Goal: Task Accomplishment & Management: Use online tool/utility

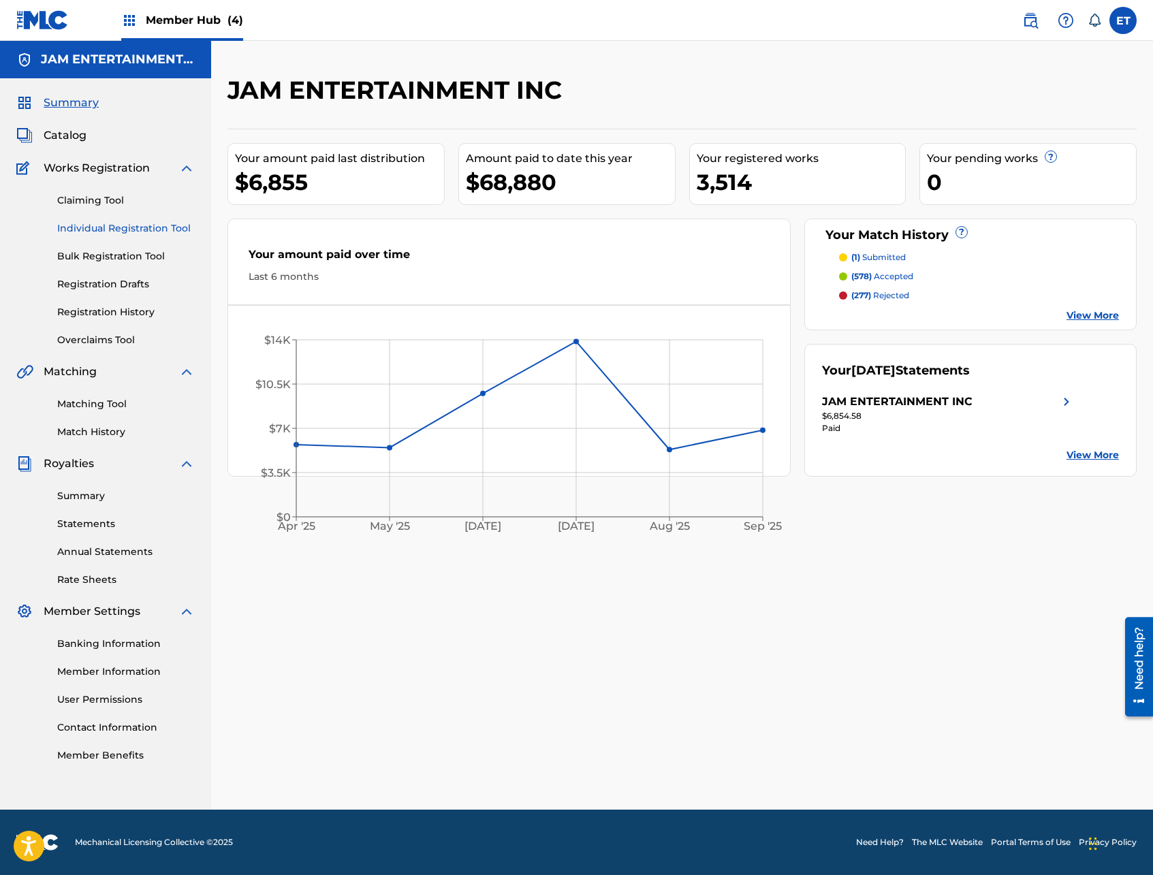
click at [158, 229] on link "Individual Registration Tool" at bounding box center [126, 228] width 138 height 14
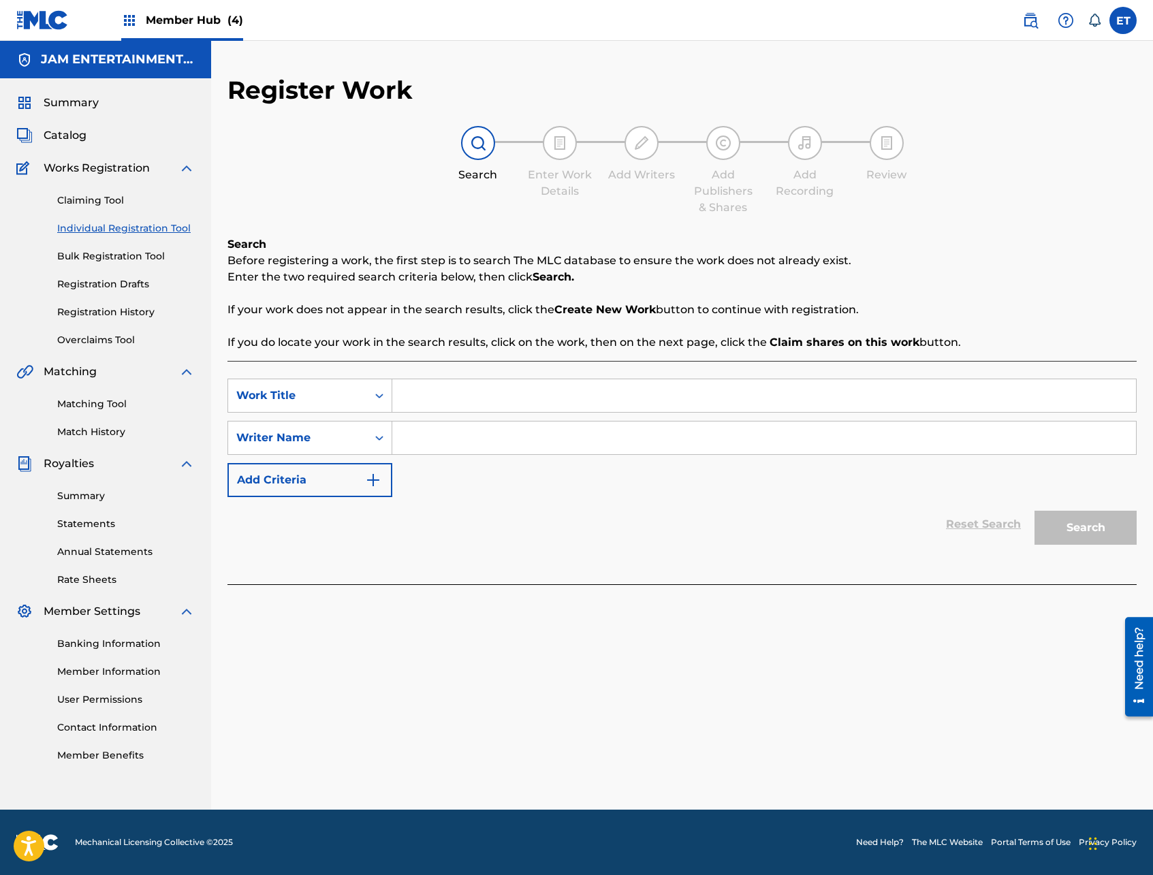
click at [491, 415] on div "SearchWithCriteria780b1406-3d82-4282-9300-1b27a086ab3c Work Title SearchWithCri…" at bounding box center [681, 438] width 909 height 118
click at [494, 396] on input "Search Form" at bounding box center [764, 395] width 744 height 33
paste input "GOZANDO MI CUMBIA"
type input "GOZANDO MI CUMBIA"
type input "[PERSON_NAME]"
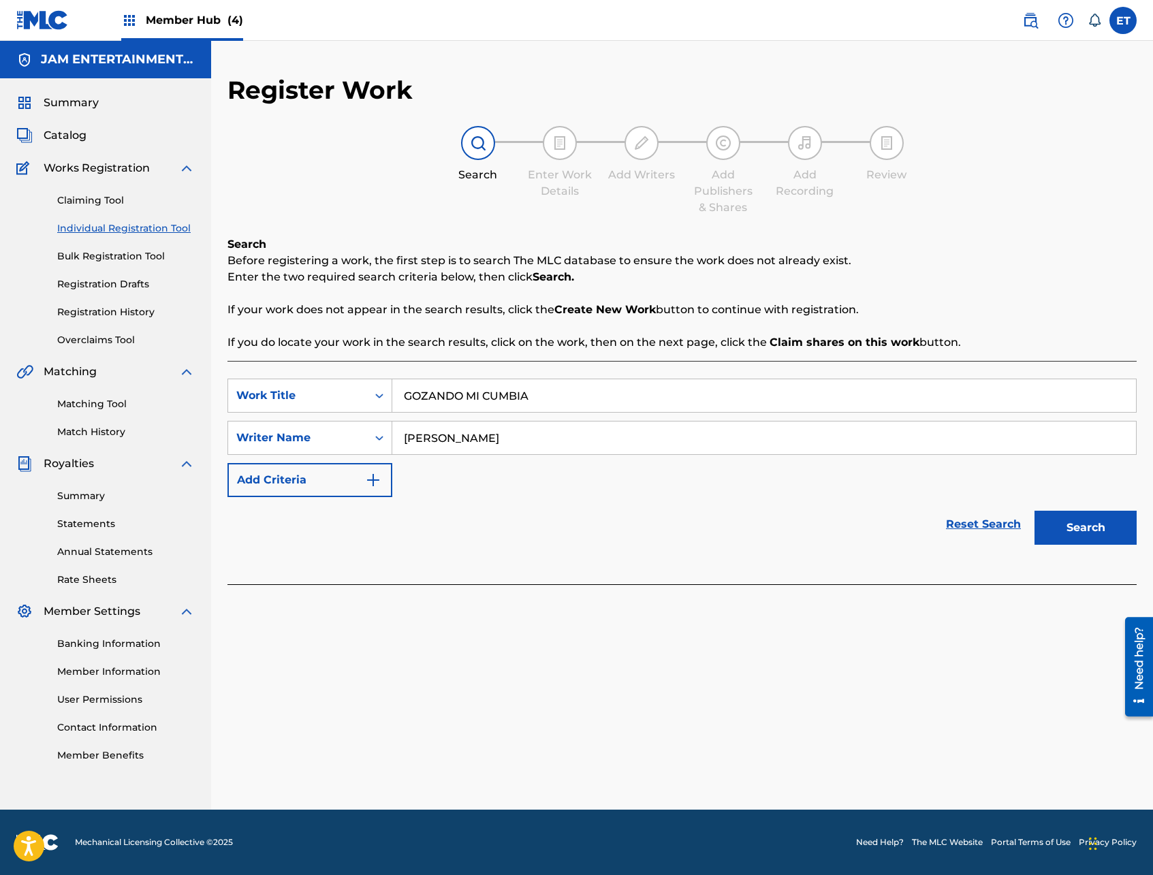
click at [1034, 511] on button "Search" at bounding box center [1085, 528] width 102 height 34
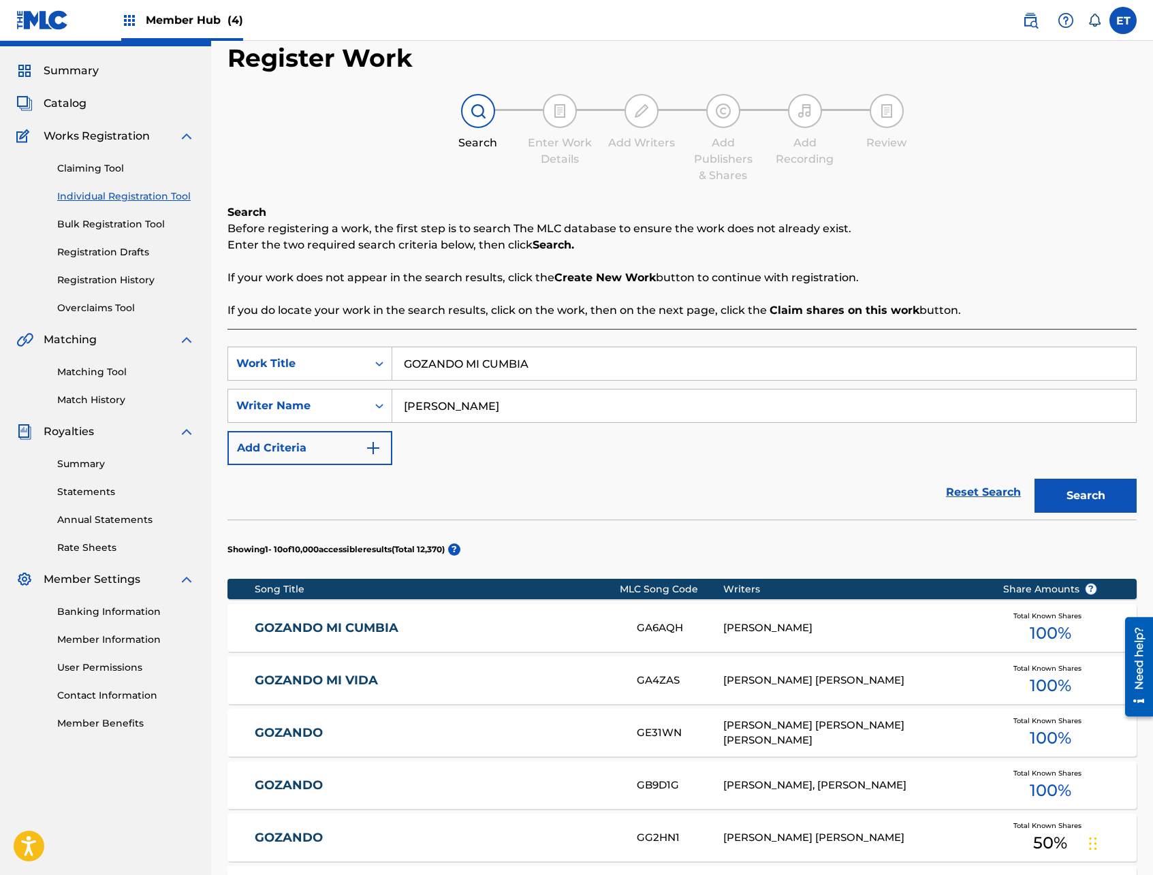
scroll to position [42, 0]
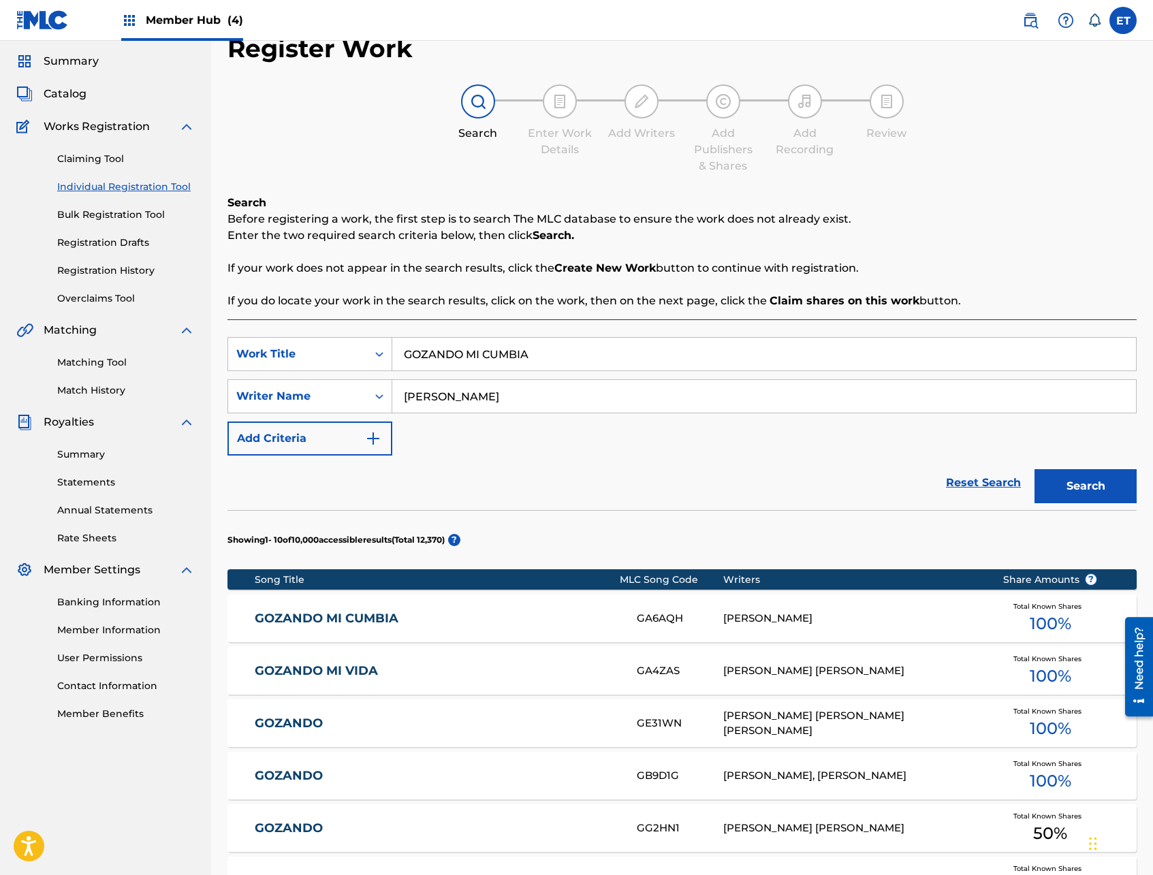
click at [350, 624] on link "GOZANDO MI CUMBIA" at bounding box center [437, 619] width 364 height 16
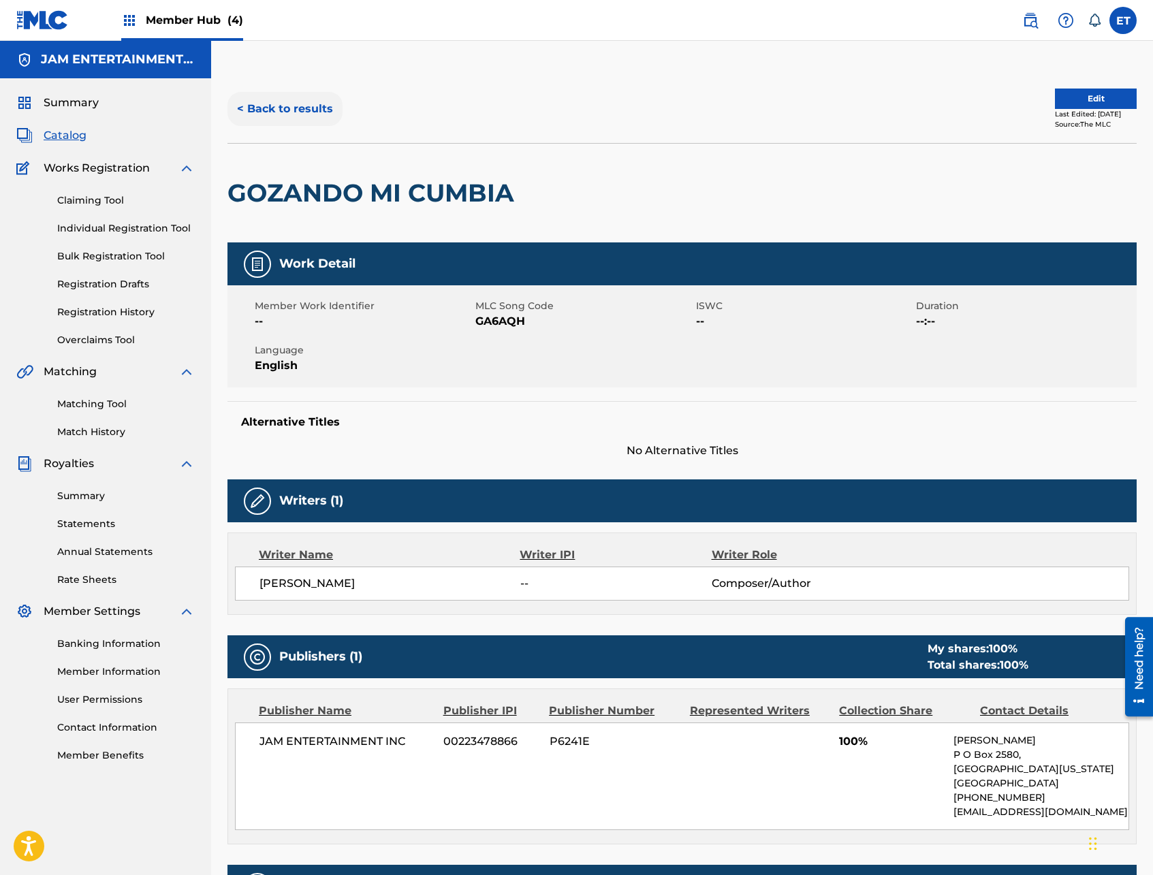
click at [259, 112] on button "< Back to results" at bounding box center [284, 109] width 115 height 34
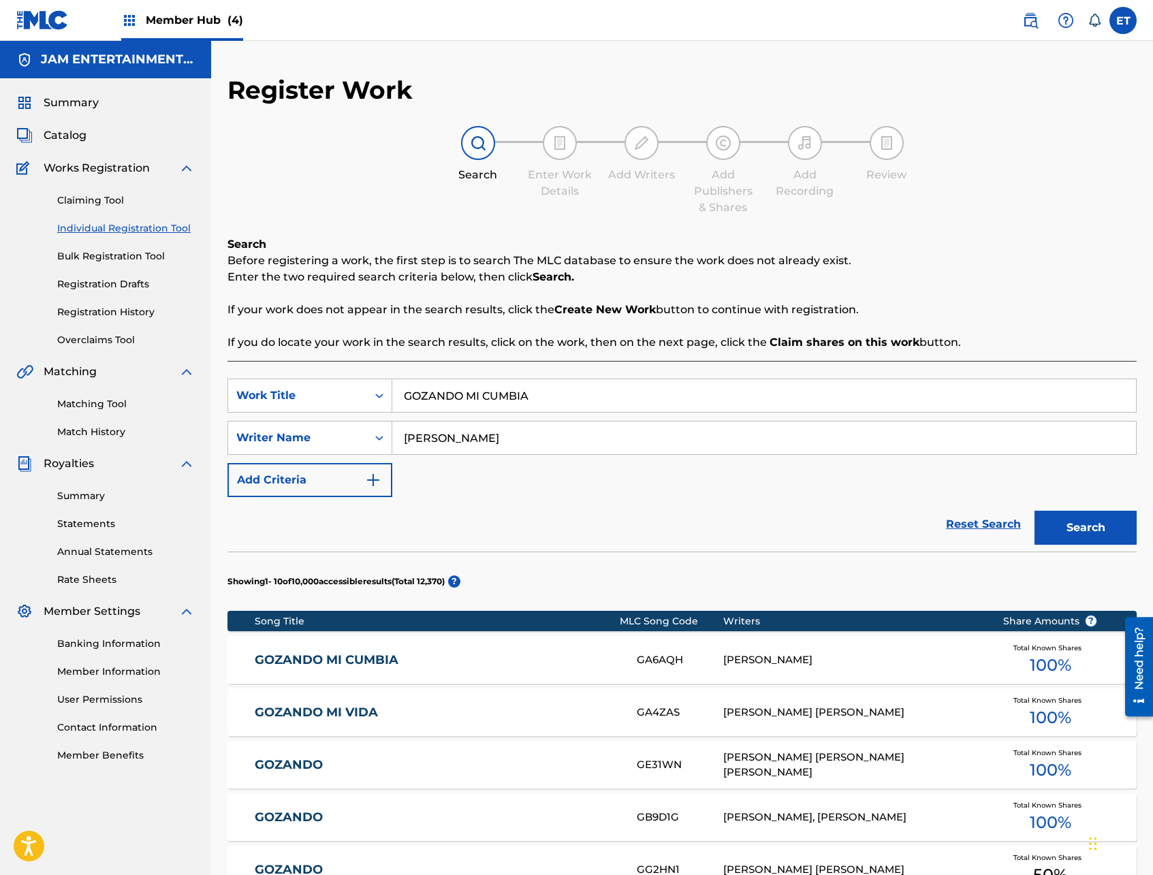
click at [530, 399] on input "GOZANDO MI CUMBIA" at bounding box center [764, 395] width 744 height 33
paste input "SOMBRERO [PERSON_NAME]"
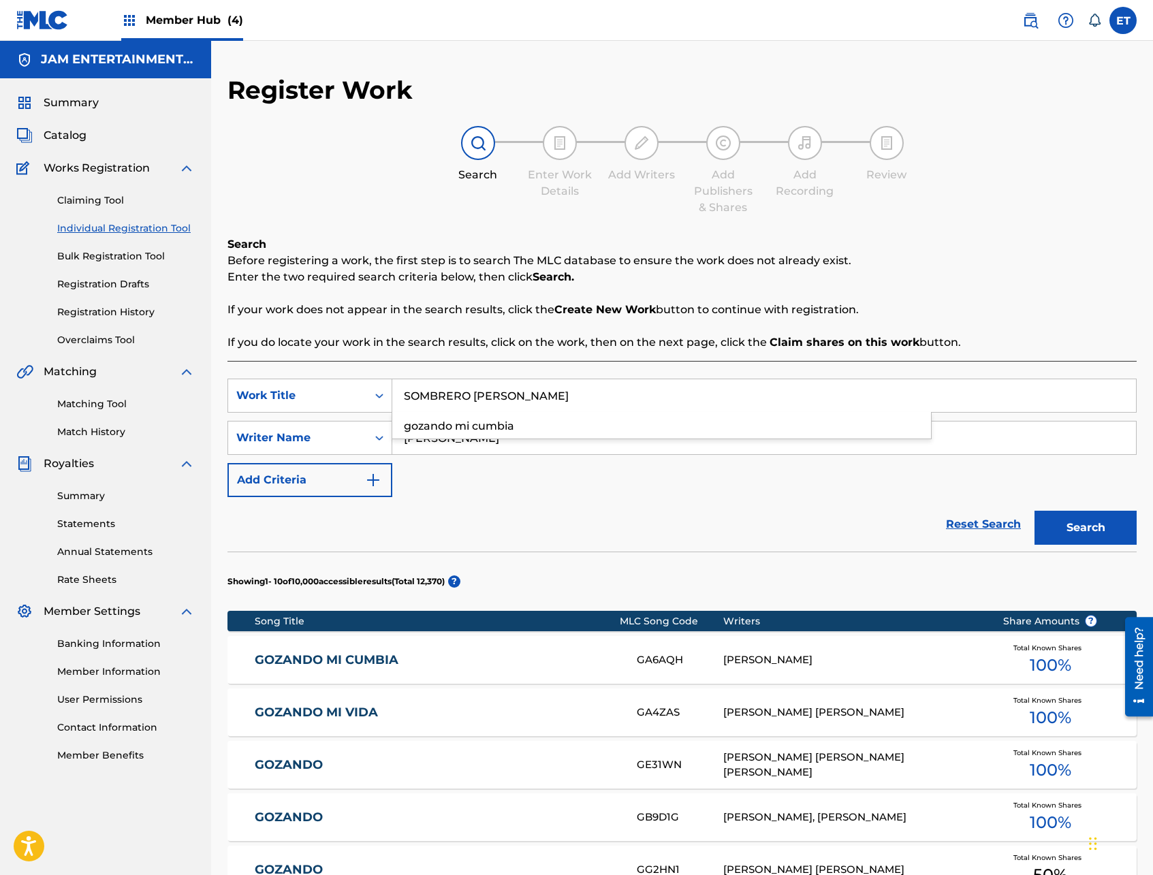
type input "SOMBRERO [PERSON_NAME]"
click at [1034, 511] on button "Search" at bounding box center [1085, 528] width 102 height 34
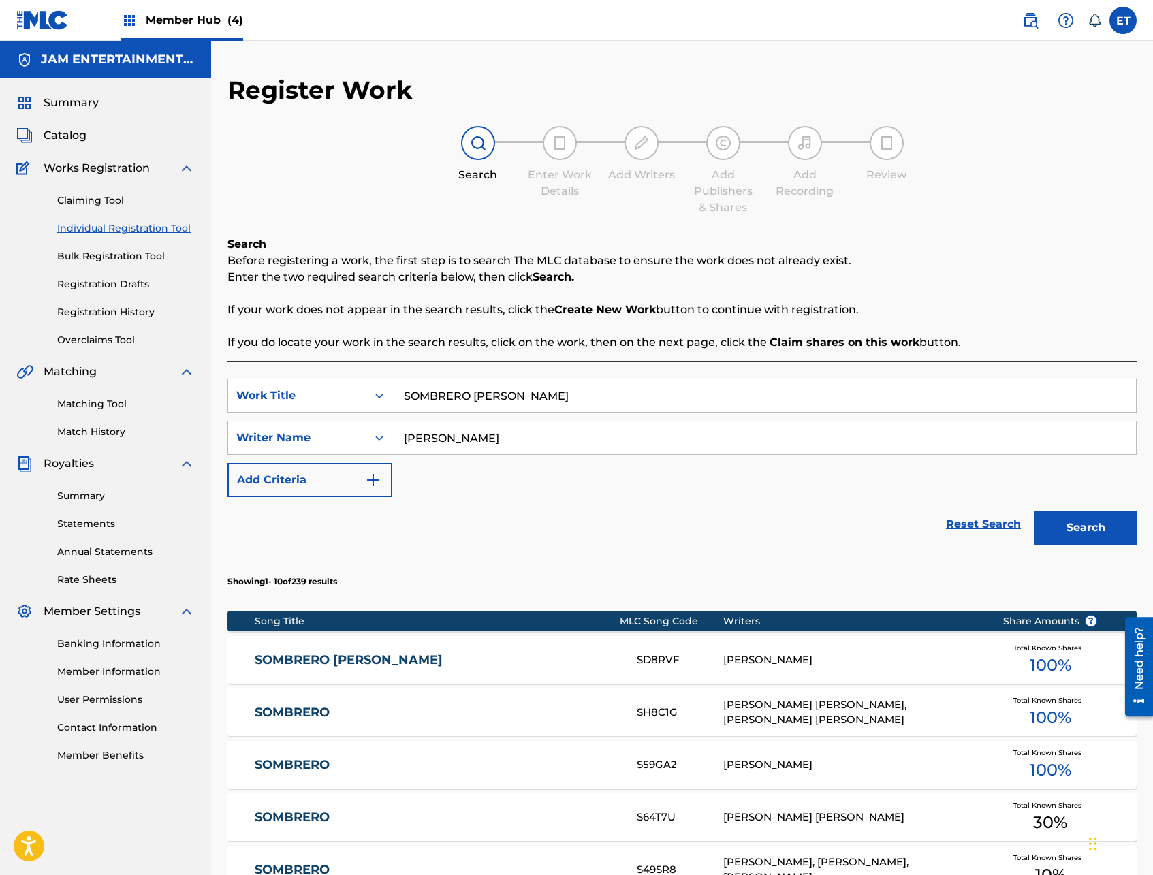
click at [310, 664] on link "SOMBRERO [PERSON_NAME]" at bounding box center [437, 660] width 364 height 16
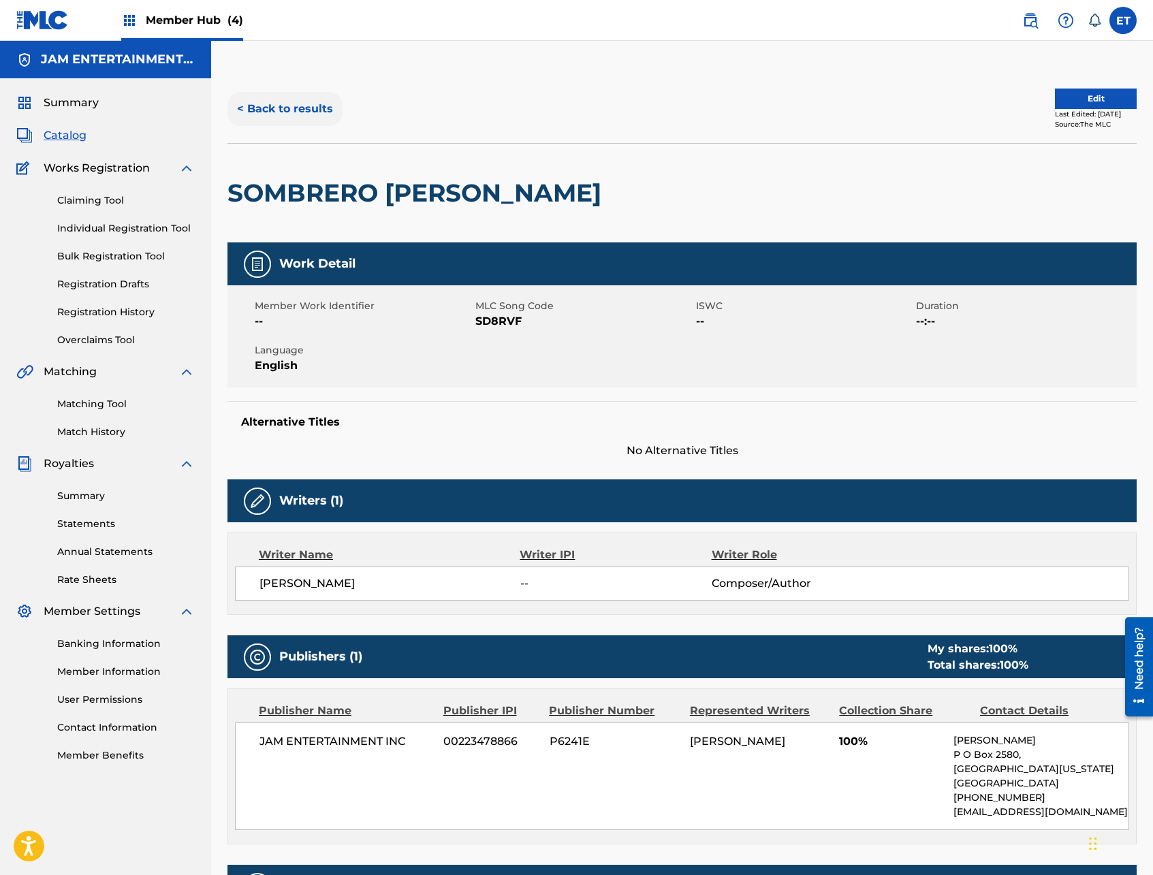
click at [292, 106] on button "< Back to results" at bounding box center [284, 109] width 115 height 34
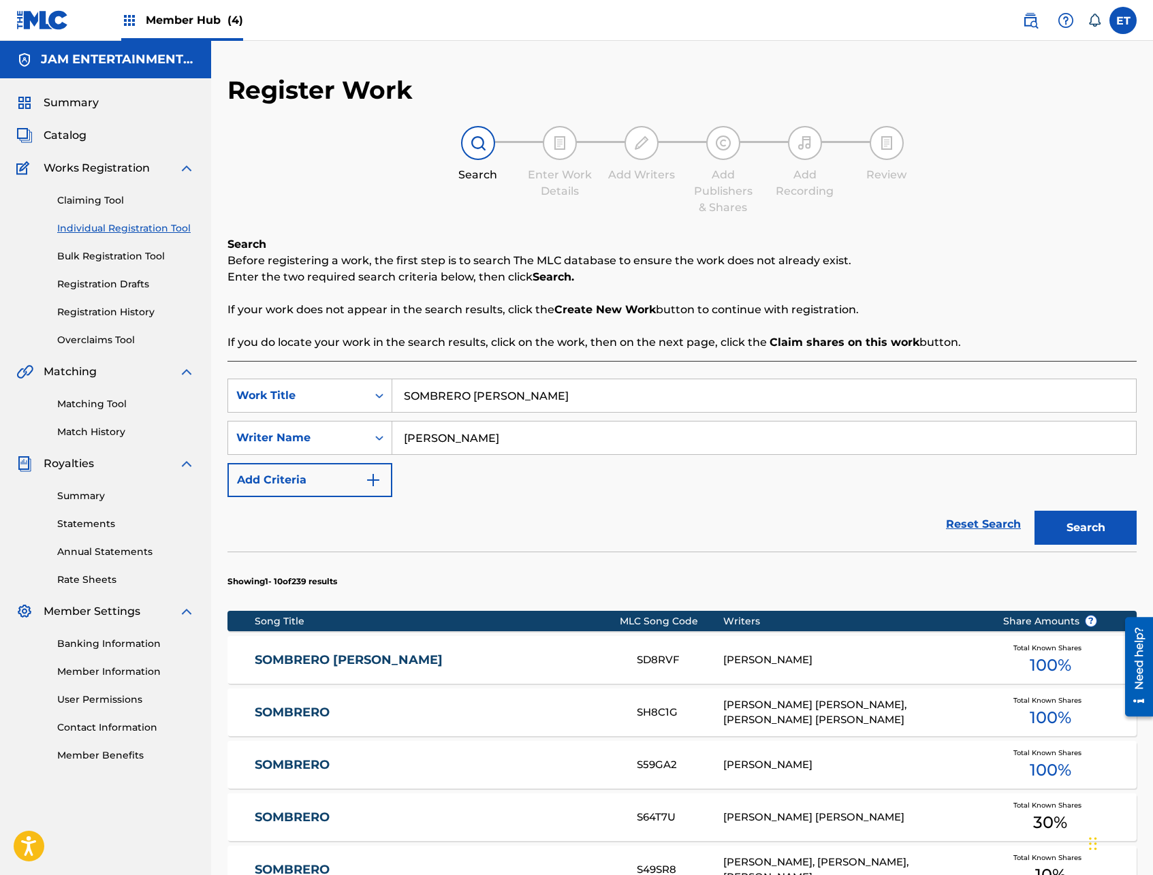
click at [493, 389] on input "SOMBRERO [PERSON_NAME]" at bounding box center [764, 395] width 744 height 33
paste input "ME GUSTA PONERLE AL POLV"
type input "ME GUSTA PONERLE AL POLVO"
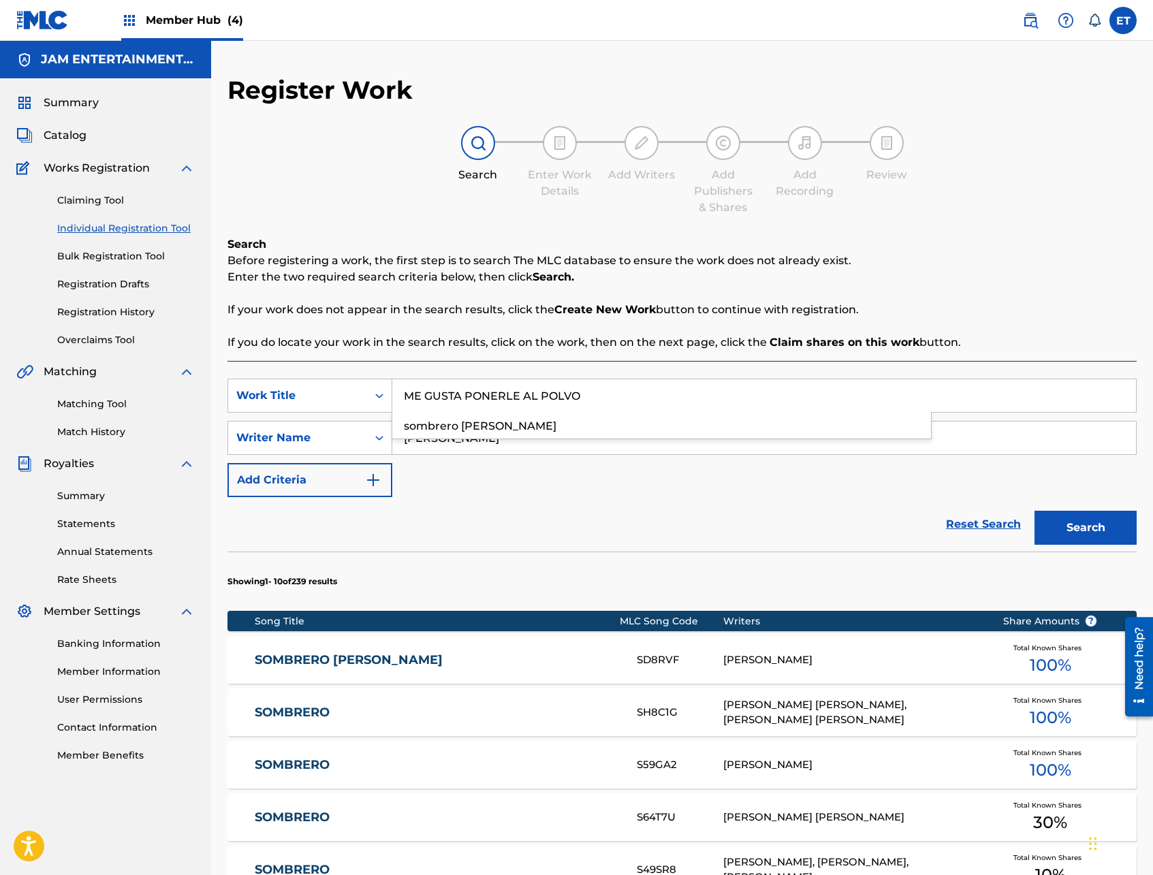
click at [1034, 511] on button "Search" at bounding box center [1085, 528] width 102 height 34
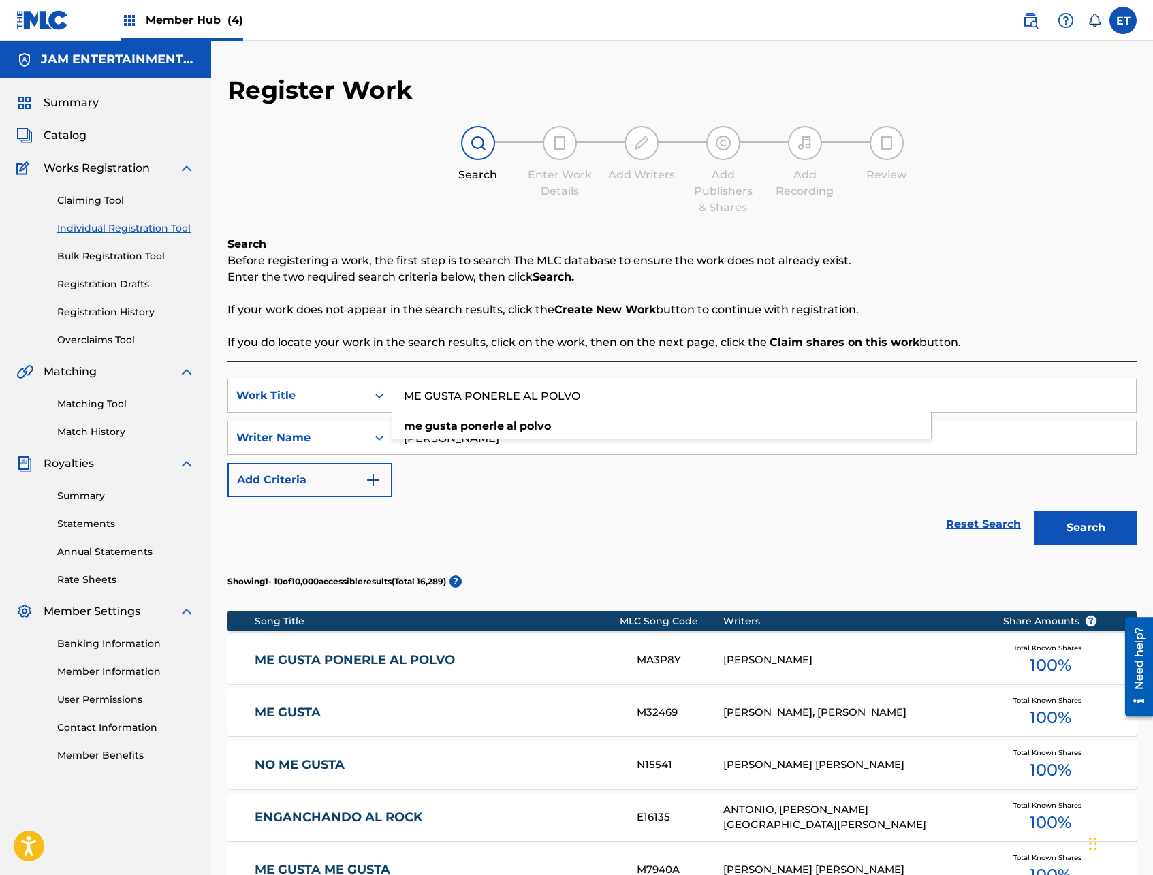
click at [372, 665] on link "ME GUSTA PONERLE AL POLVO" at bounding box center [437, 660] width 364 height 16
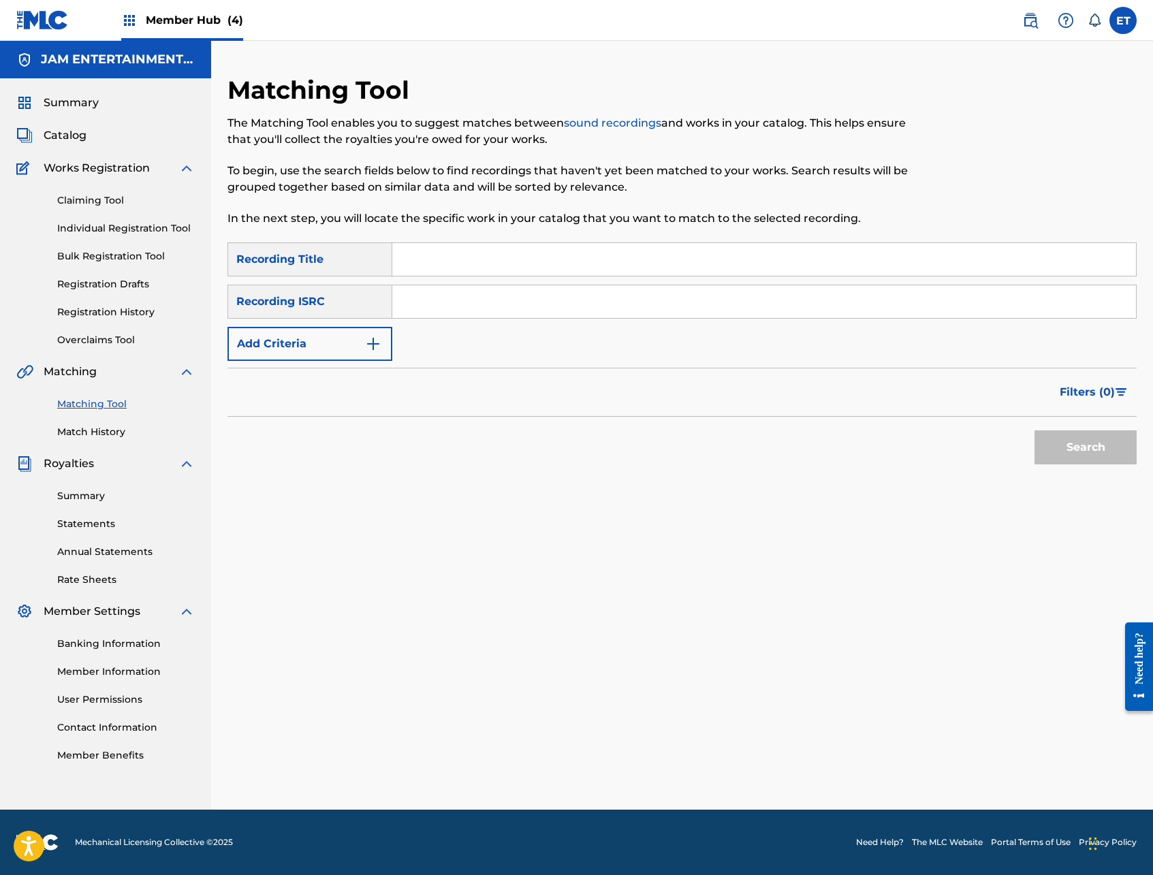
click at [483, 260] on input "Search Form" at bounding box center [764, 259] width 744 height 33
paste input "GOZANDO MI CUMBIA"
type input "GOZANDO MI CUMBIA"
click at [1034, 430] on button "Search" at bounding box center [1085, 447] width 102 height 34
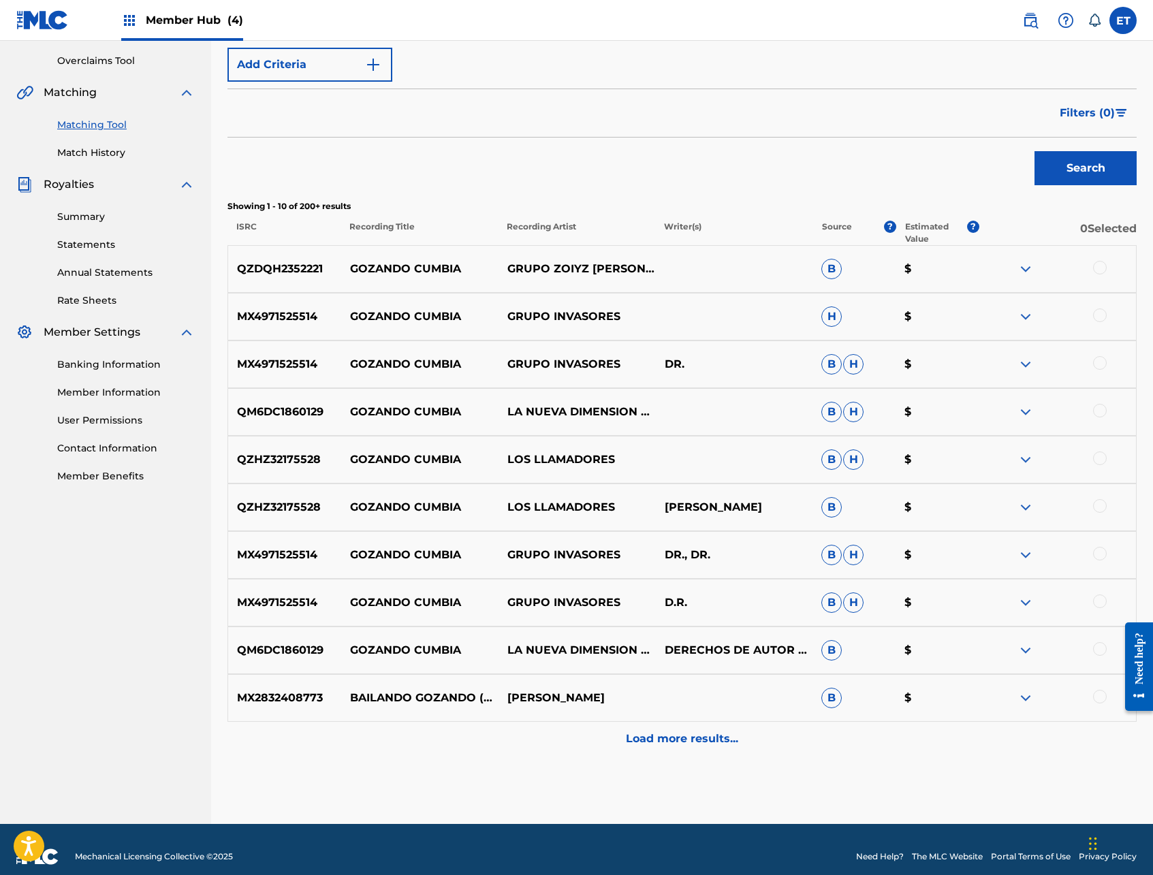
scroll to position [293, 0]
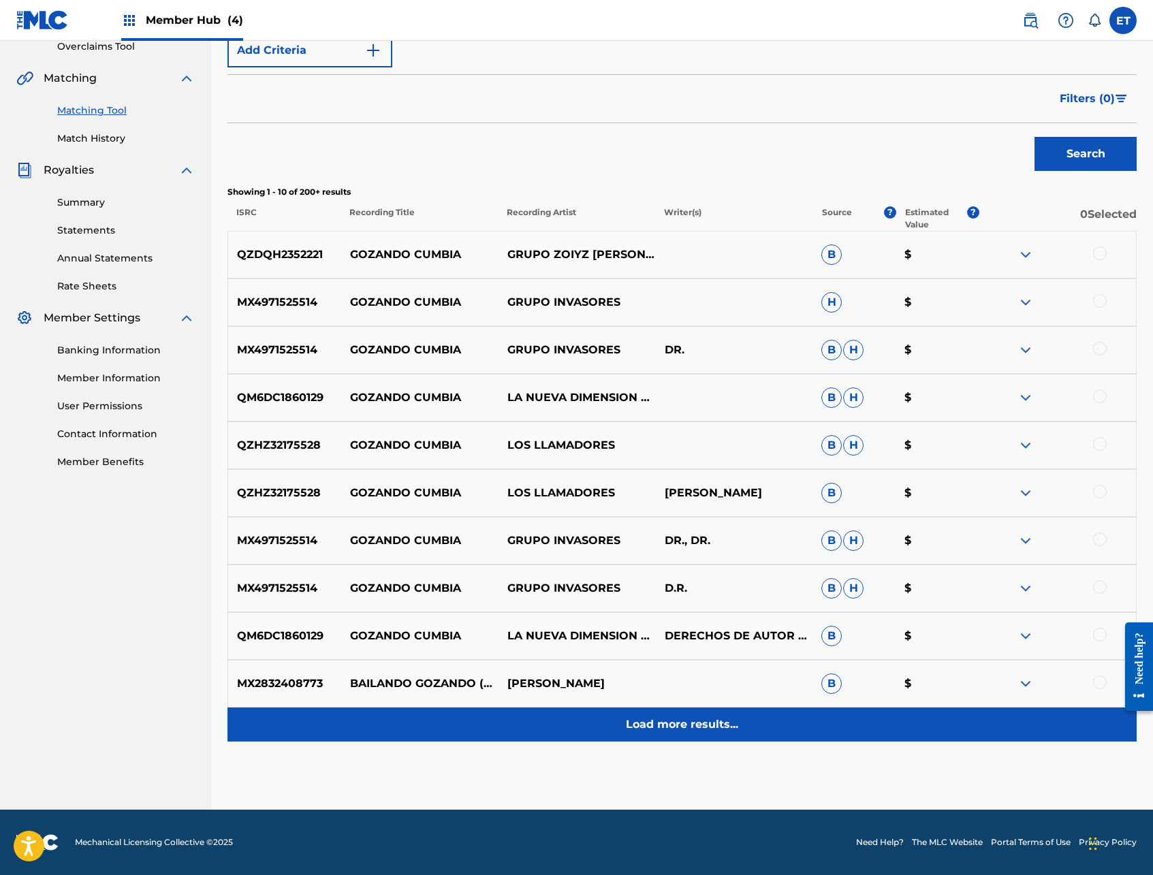
click at [713, 730] on p "Load more results..." at bounding box center [682, 724] width 112 height 16
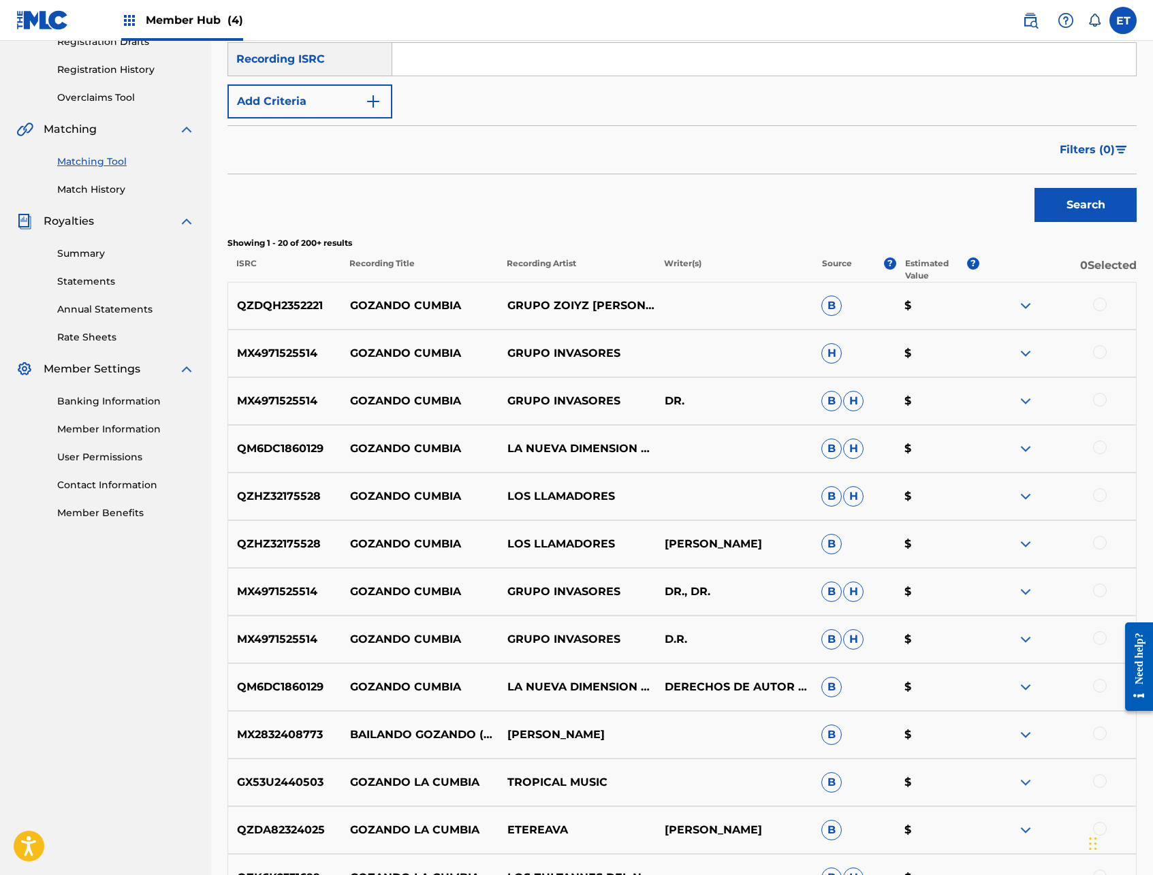
scroll to position [0, 0]
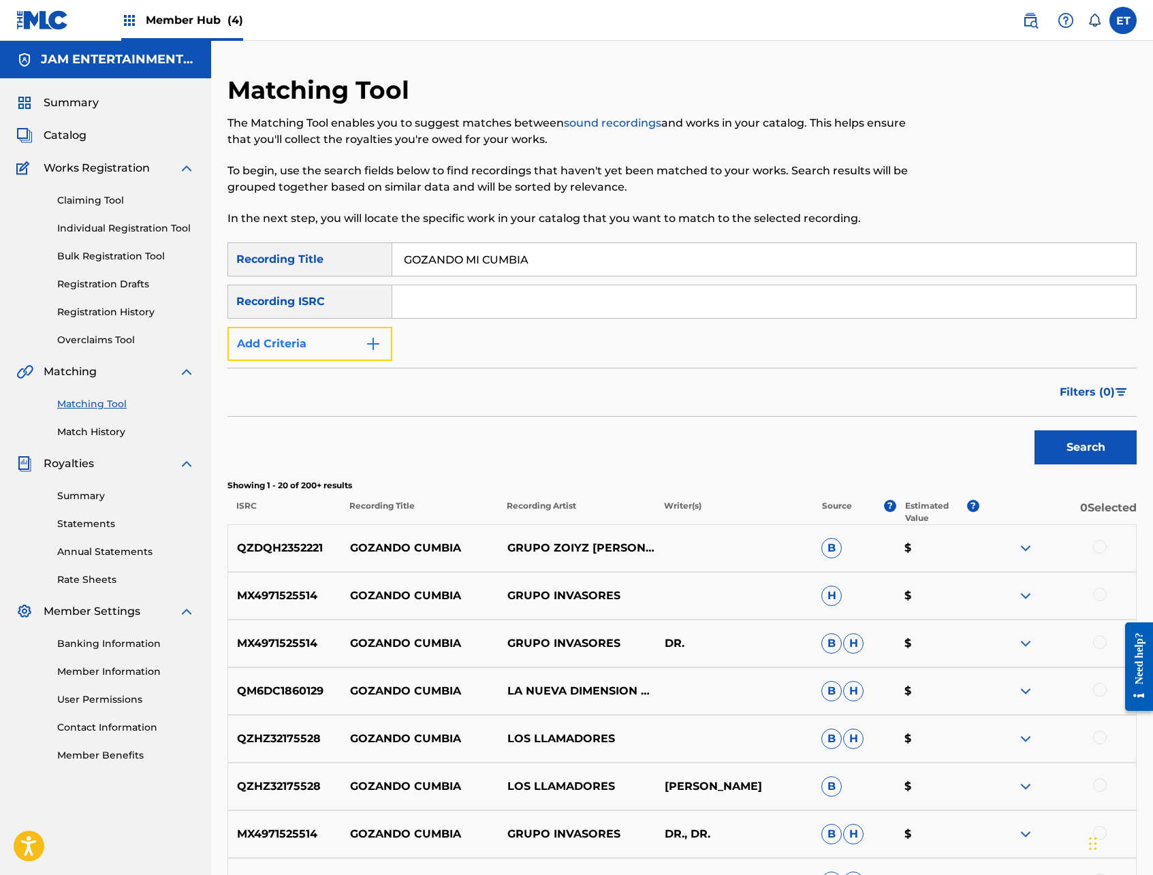
click at [364, 354] on button "Add Criteria" at bounding box center [309, 344] width 165 height 34
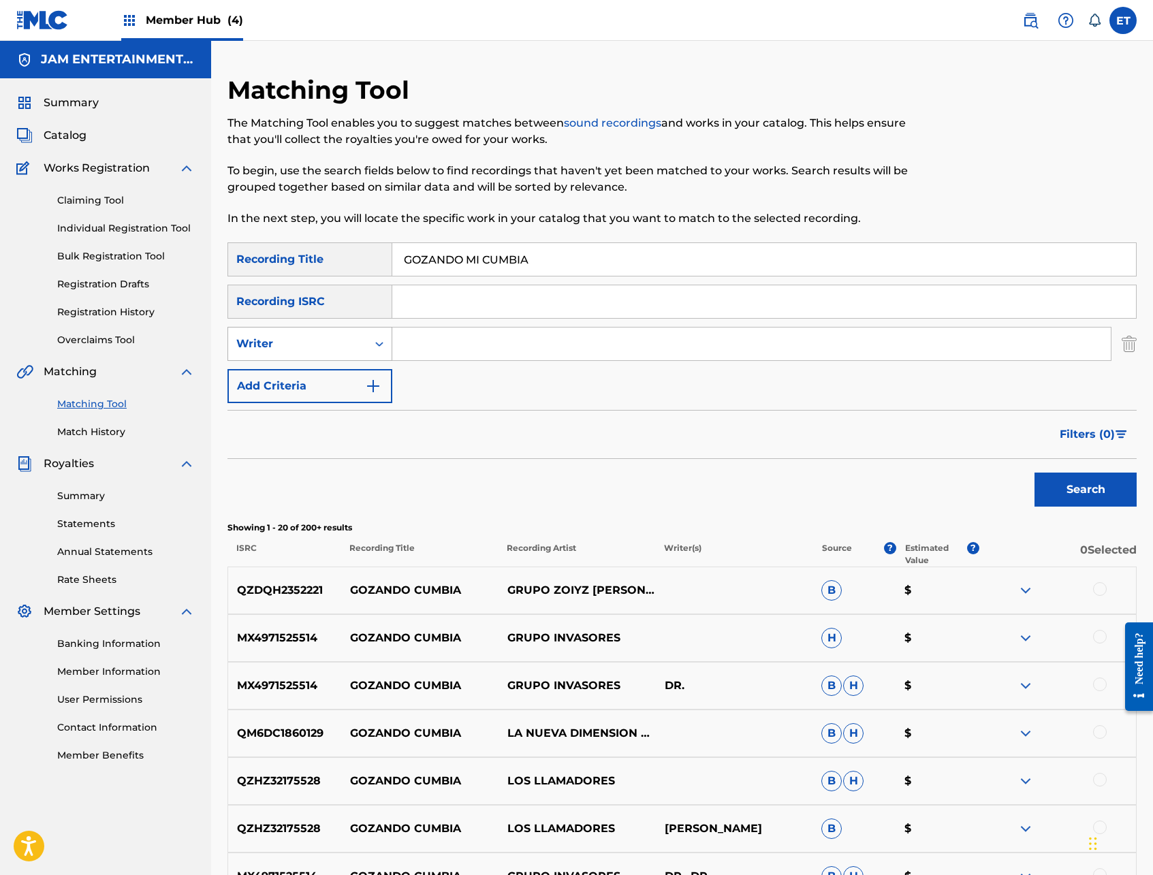
click at [332, 351] on div "Writer" at bounding box center [297, 344] width 123 height 16
click at [336, 380] on div "Recording Artist" at bounding box center [309, 378] width 163 height 34
click at [479, 348] on input "Search Form" at bounding box center [751, 344] width 718 height 33
type input "A"
click at [1034, 473] on button "Search" at bounding box center [1085, 490] width 102 height 34
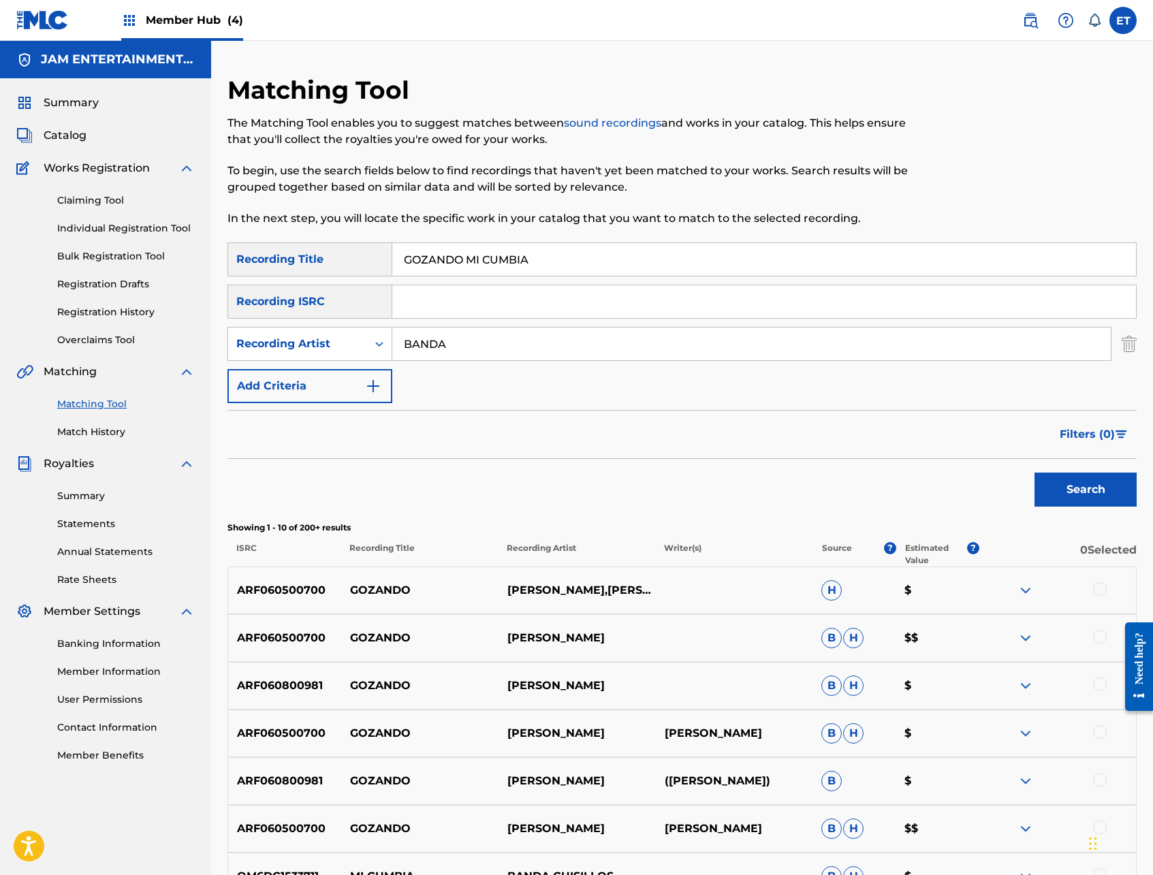
click at [441, 332] on input "BANDA" at bounding box center [751, 344] width 718 height 33
click at [439, 347] on input "BANDA" at bounding box center [751, 344] width 718 height 33
type input "BAND ARKANGEL"
click at [1034, 473] on button "Search" at bounding box center [1085, 490] width 102 height 34
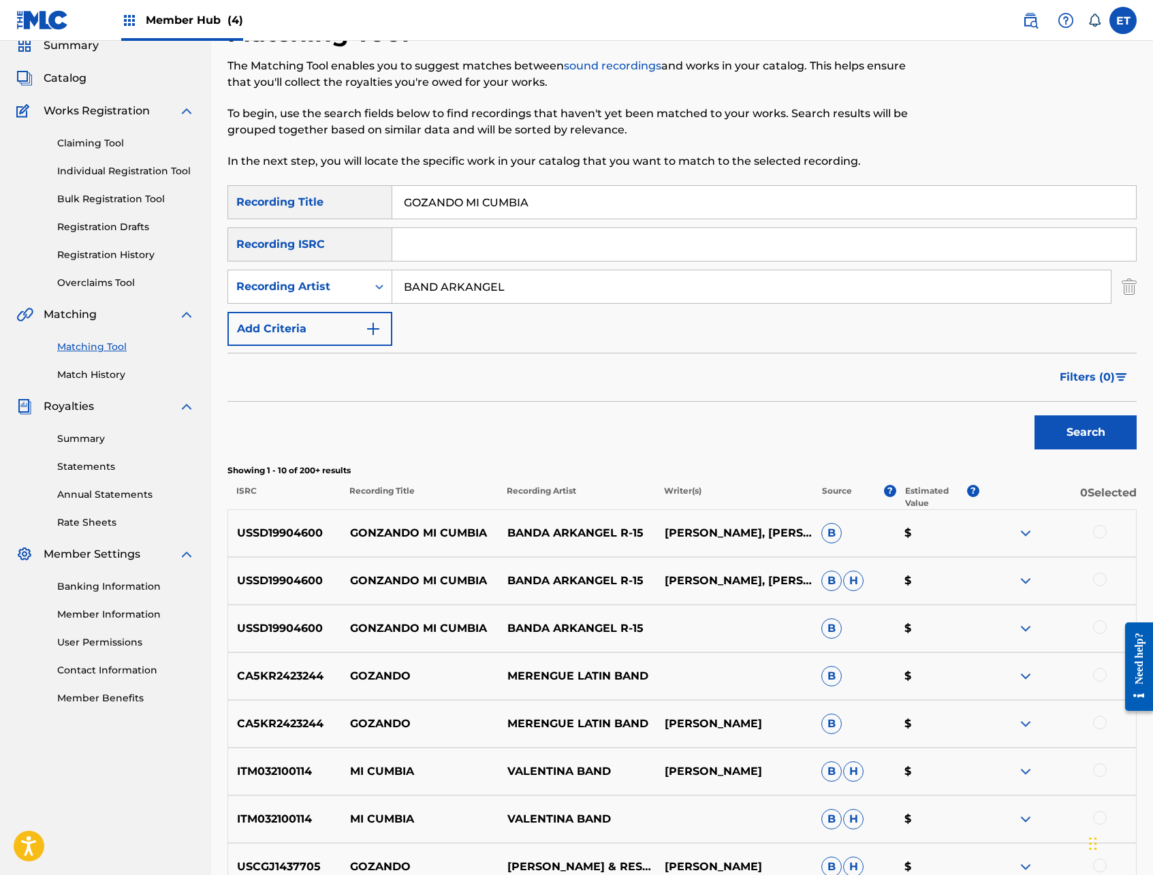
scroll to position [66, 0]
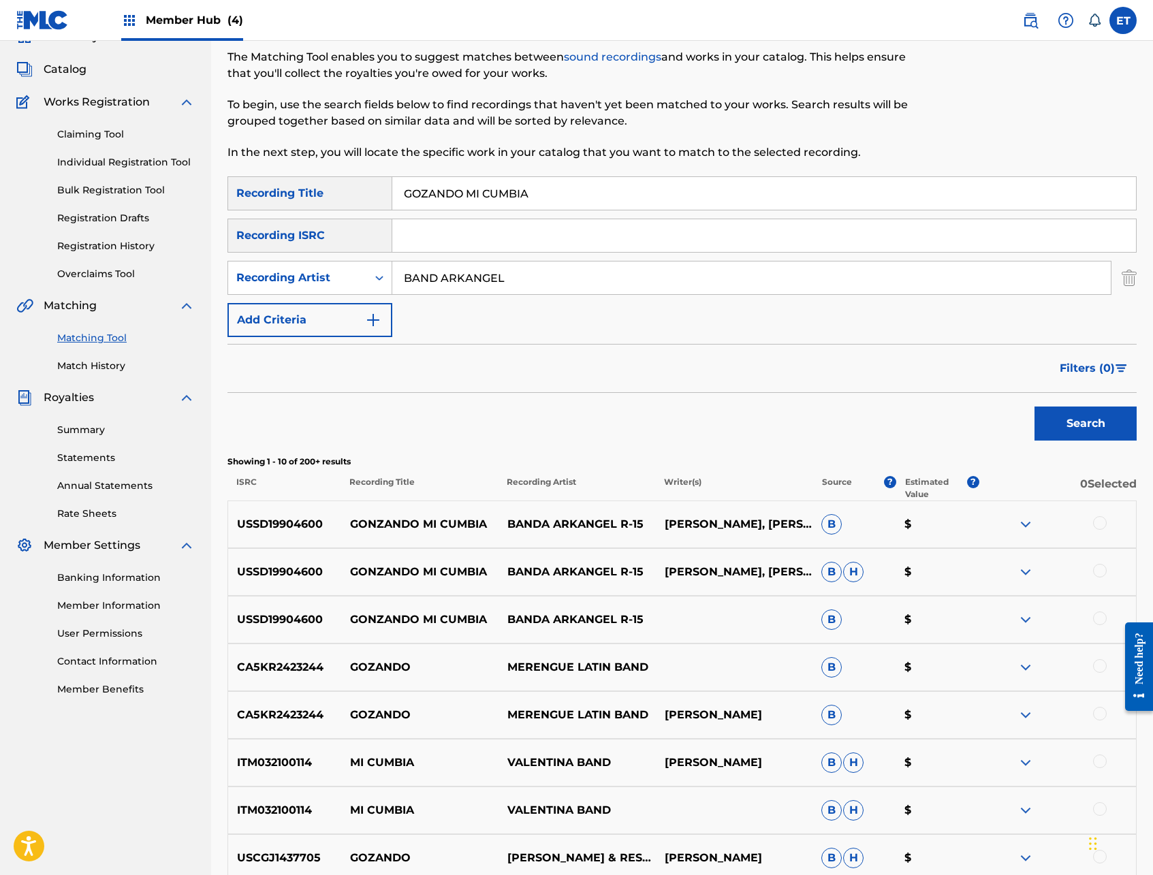
click at [1100, 618] on div at bounding box center [1100, 618] width 14 height 14
drag, startPoint x: 1101, startPoint y: 572, endPoint x: 1099, endPoint y: 554, distance: 18.5
click at [1101, 572] on div at bounding box center [1100, 571] width 14 height 14
click at [1100, 526] on div at bounding box center [1100, 523] width 14 height 14
click at [1021, 522] on img at bounding box center [1025, 524] width 16 height 16
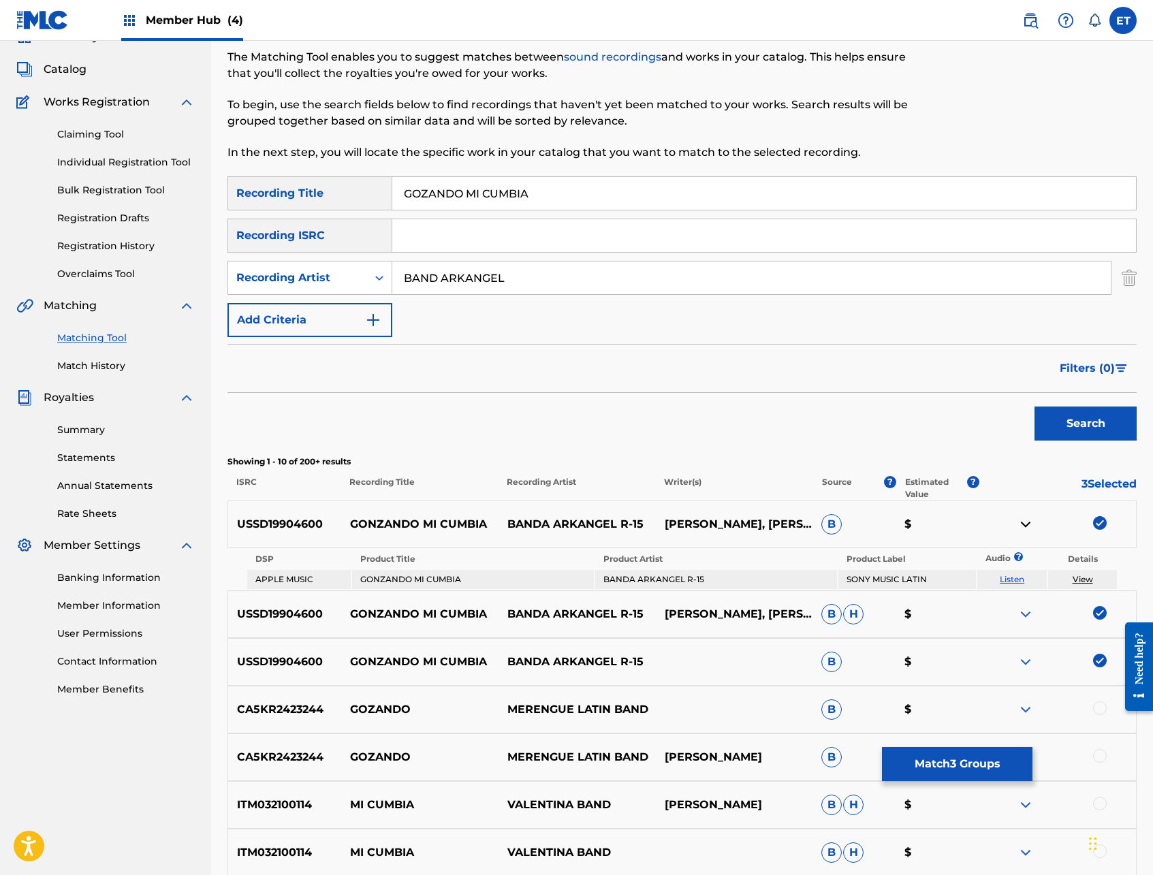
click at [1025, 613] on img at bounding box center [1025, 614] width 16 height 16
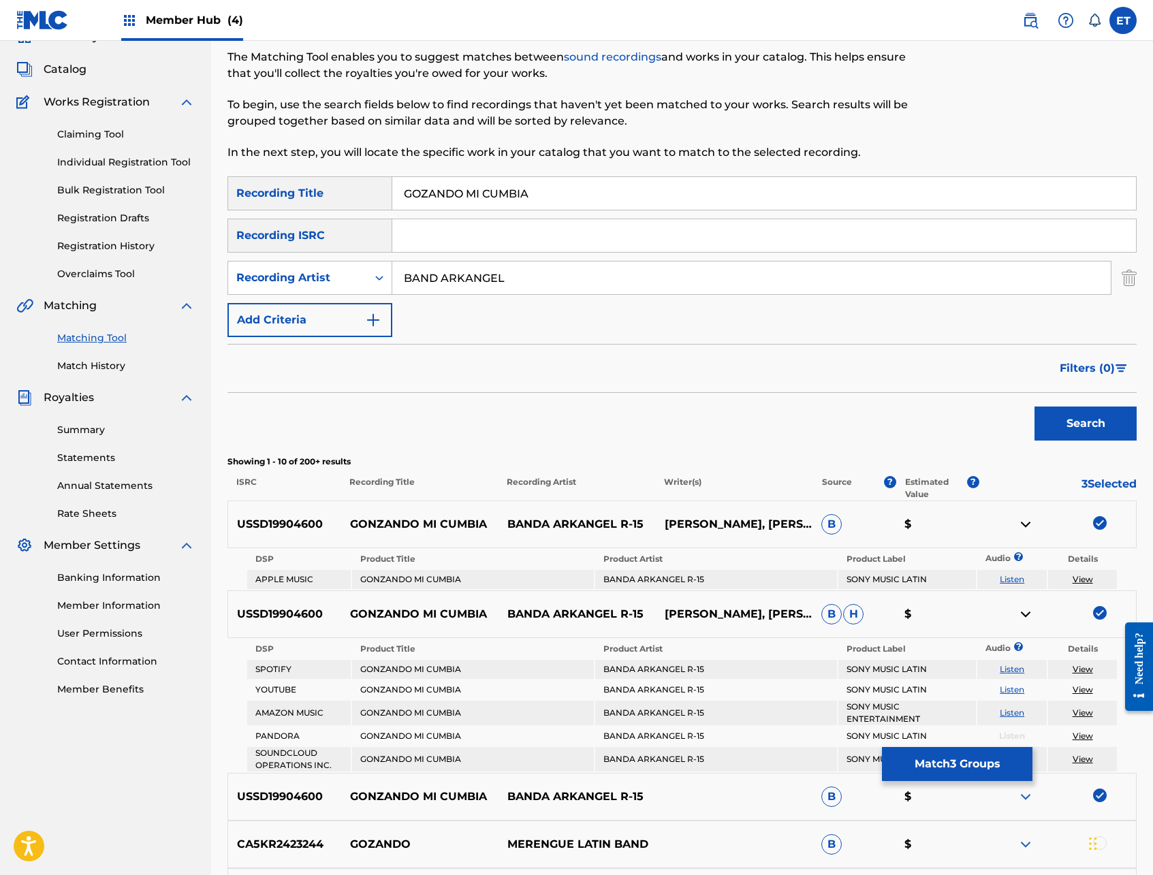
click at [1008, 668] on link "Listen" at bounding box center [1012, 669] width 25 height 10
click at [1025, 613] on img at bounding box center [1025, 614] width 16 height 16
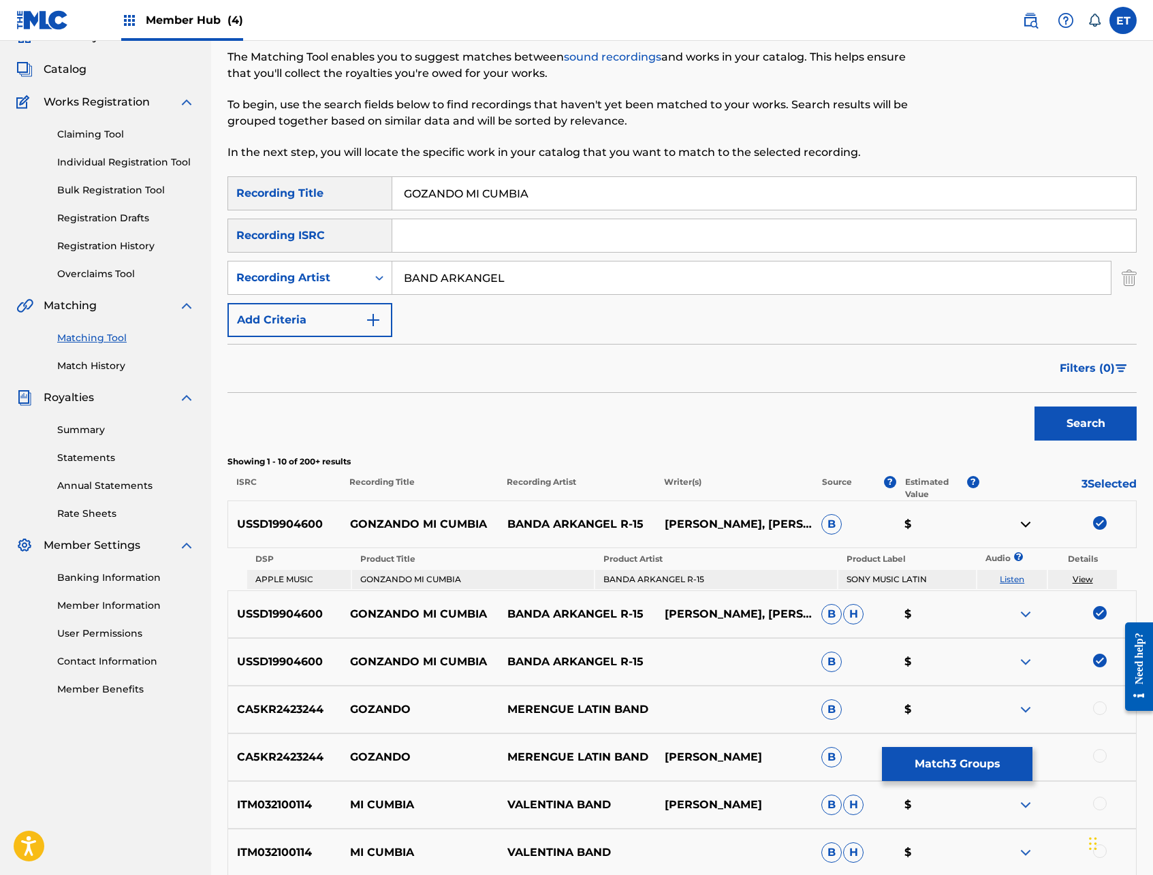
click at [1028, 525] on img at bounding box center [1025, 524] width 16 height 16
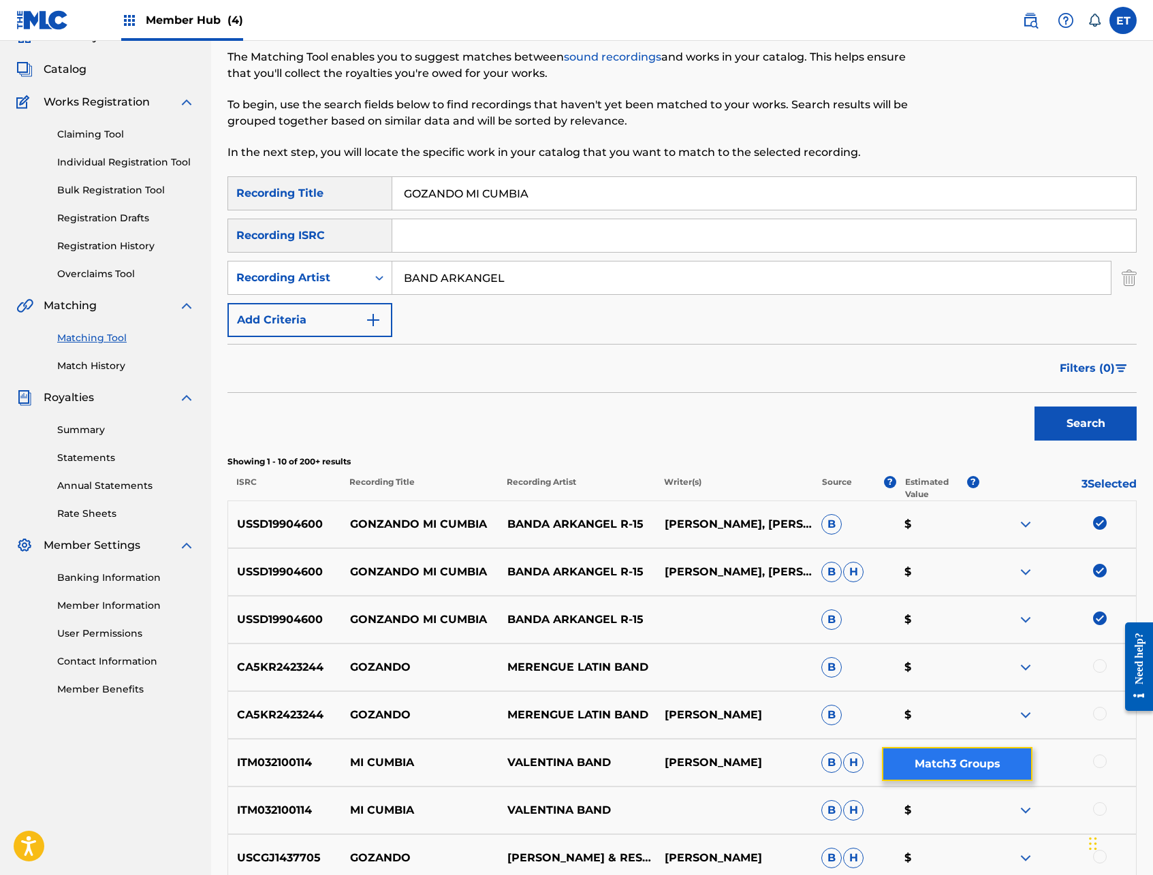
click at [943, 757] on button "Match 3 Groups" at bounding box center [957, 764] width 150 height 34
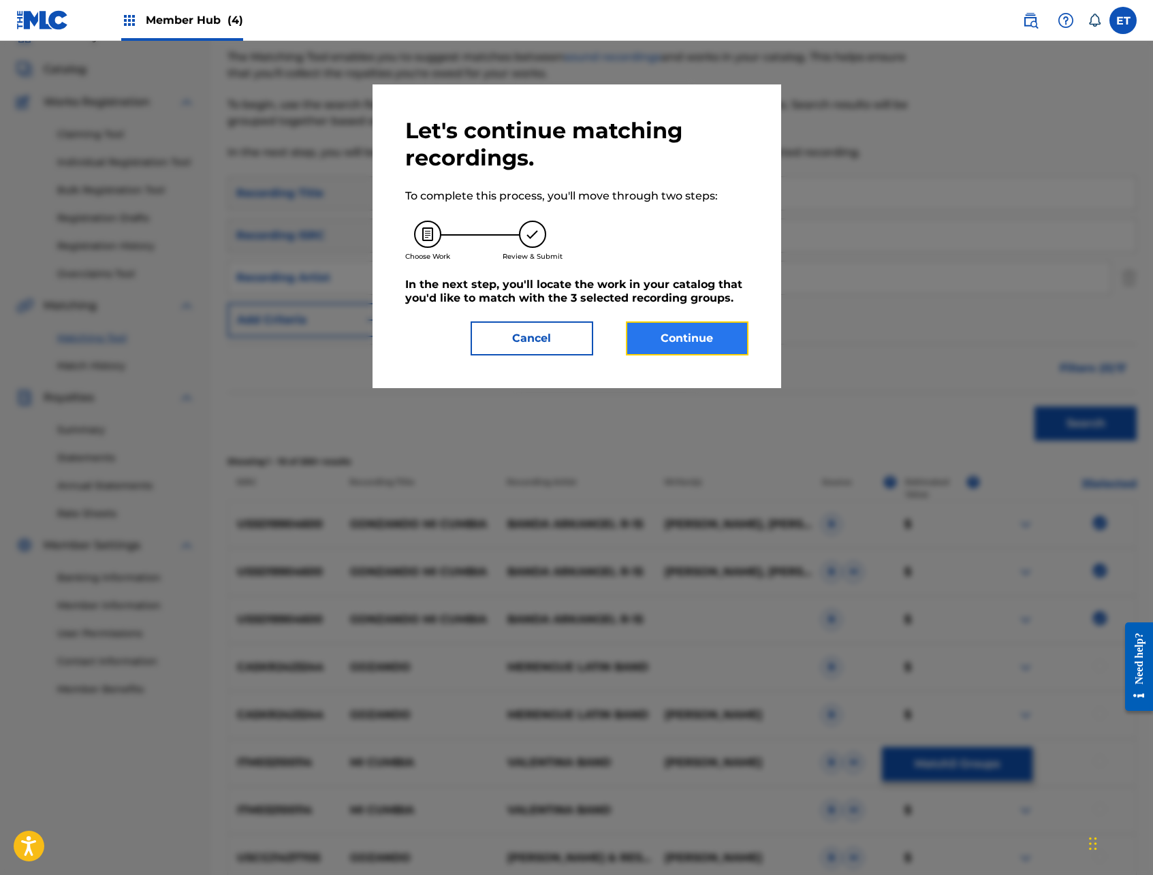
click at [671, 334] on button "Continue" at bounding box center [687, 338] width 123 height 34
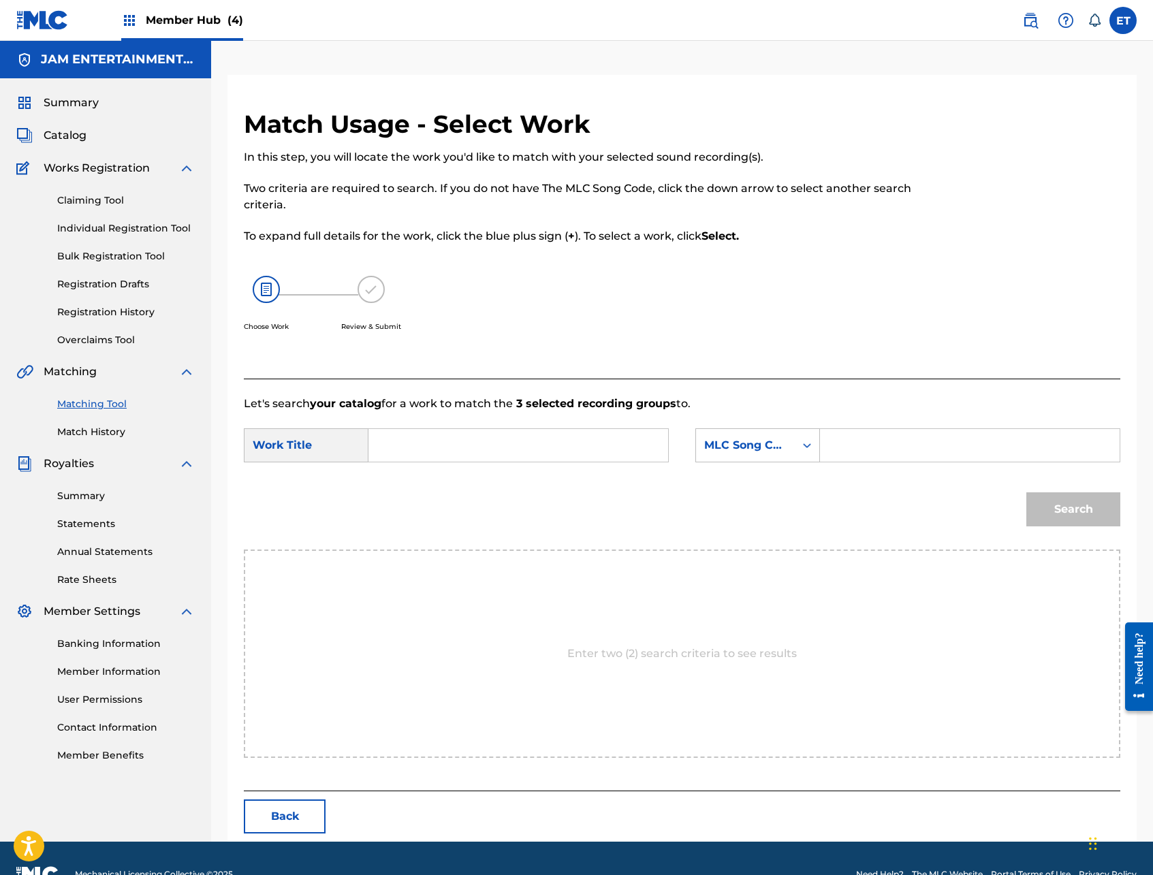
click at [459, 436] on input "Search Form" at bounding box center [518, 445] width 276 height 33
paste input "GOZANDO MI CUMBIA"
type input "GOZANDO MI CUMBIA"
click at [797, 454] on div "Search Form" at bounding box center [807, 445] width 25 height 25
click at [737, 477] on div "Writer Name" at bounding box center [757, 479] width 123 height 34
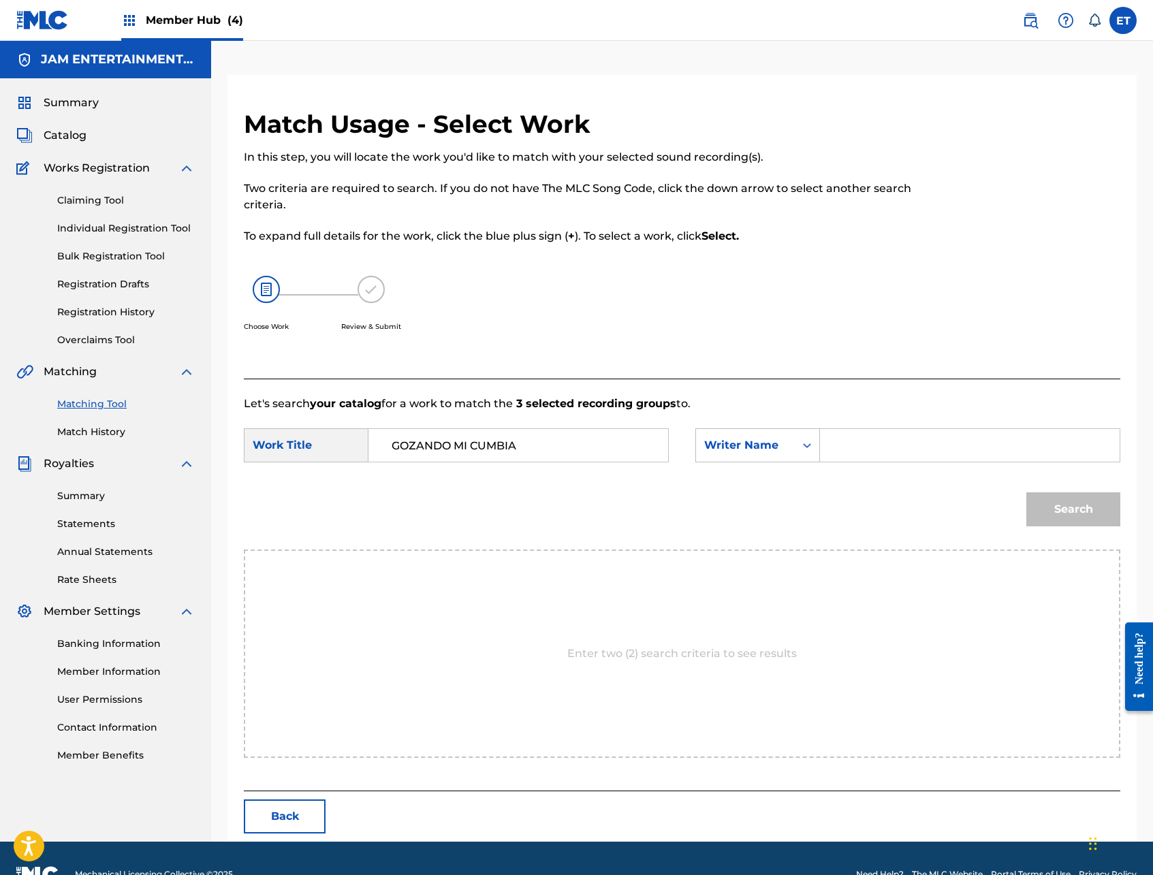
click at [908, 445] on input "Search Form" at bounding box center [969, 445] width 276 height 33
type input "SOSA"
click at [1026, 492] on button "Search" at bounding box center [1073, 509] width 94 height 34
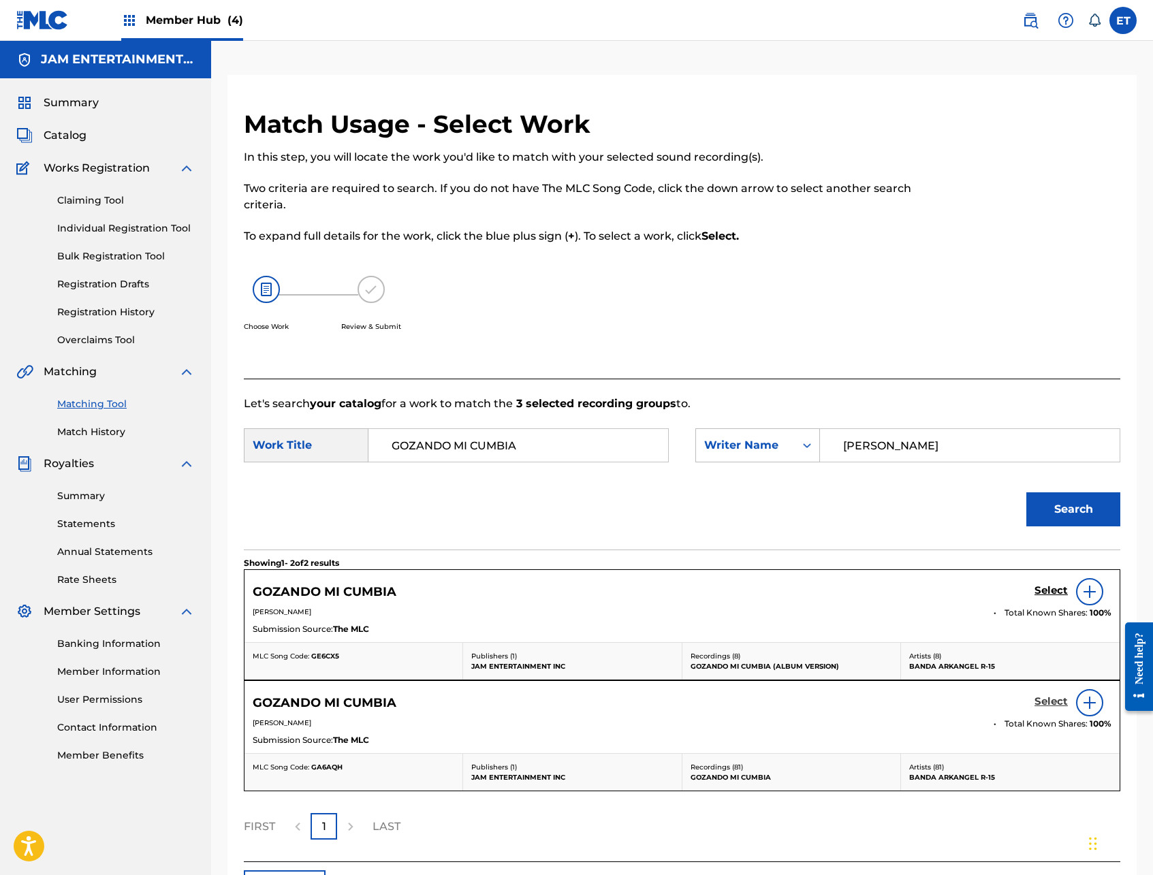
click at [1049, 701] on h5 "Select" at bounding box center [1050, 701] width 33 height 13
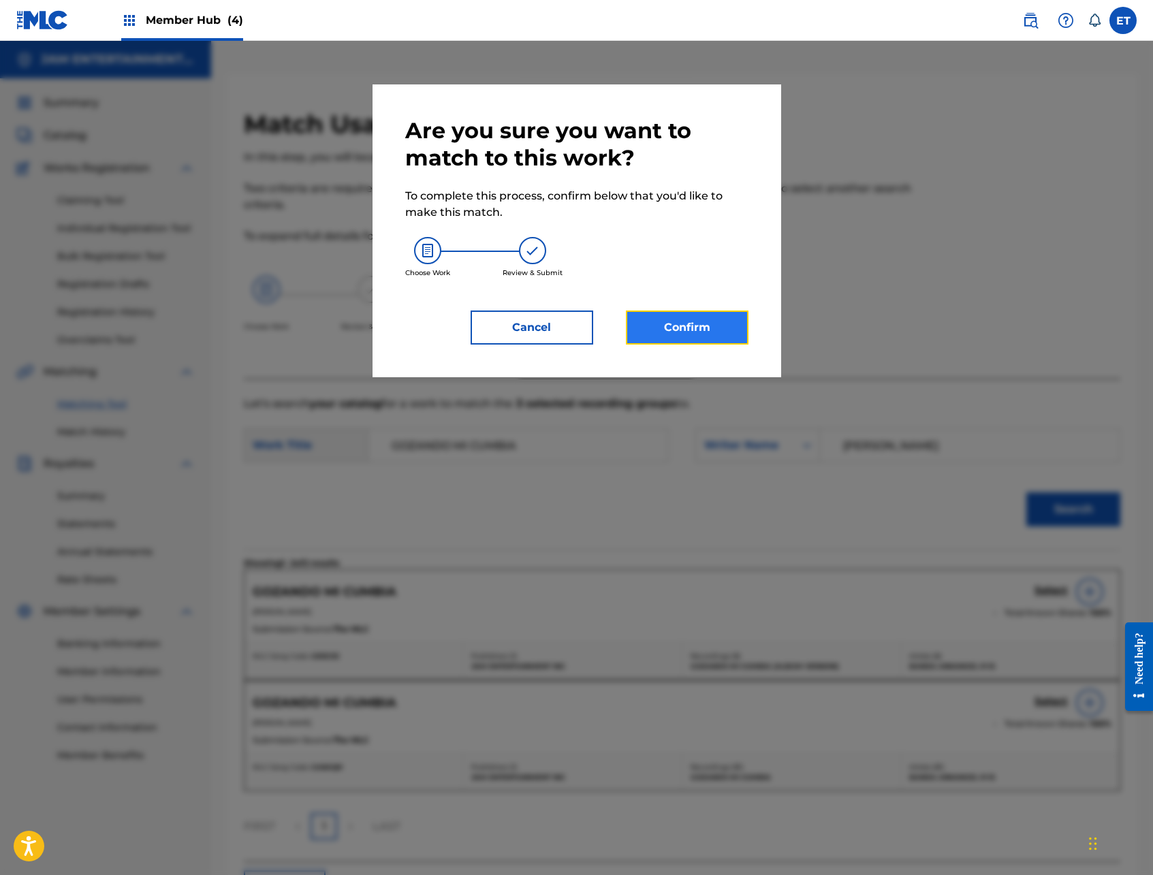
click at [723, 334] on button "Confirm" at bounding box center [687, 327] width 123 height 34
